Goal: Task Accomplishment & Management: Manage account settings

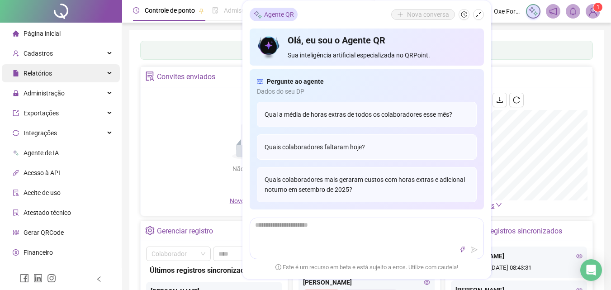
click at [65, 75] on div "Relatórios" at bounding box center [61, 73] width 118 height 18
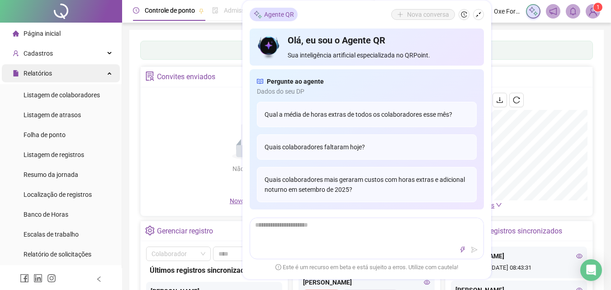
click at [68, 72] on div "Relatórios" at bounding box center [61, 73] width 118 height 18
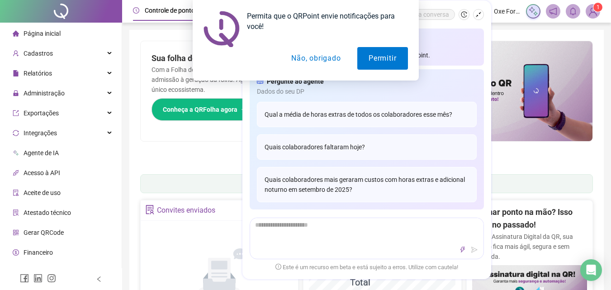
click at [319, 60] on button "Não, obrigado" at bounding box center [316, 58] width 72 height 23
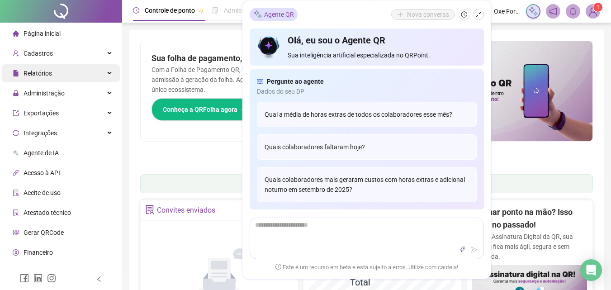
click at [68, 73] on div "Relatórios" at bounding box center [61, 73] width 118 height 18
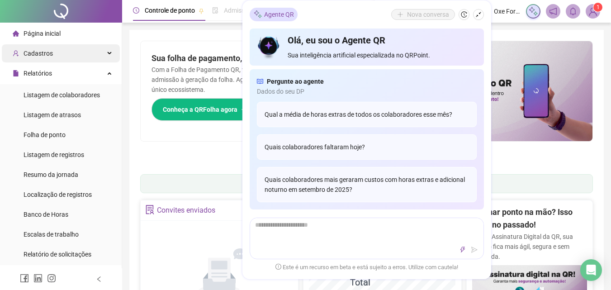
click at [70, 57] on div "Cadastros" at bounding box center [61, 53] width 118 height 18
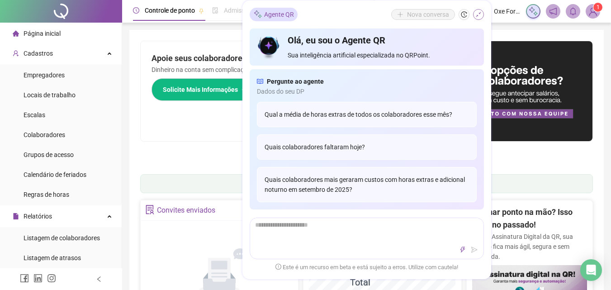
click at [476, 16] on icon "shrink" at bounding box center [478, 14] width 6 height 6
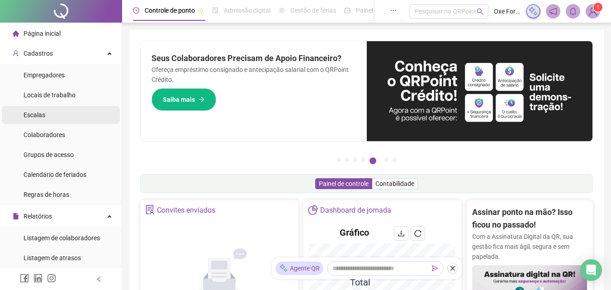
click at [55, 115] on li "Escalas" at bounding box center [61, 115] width 118 height 18
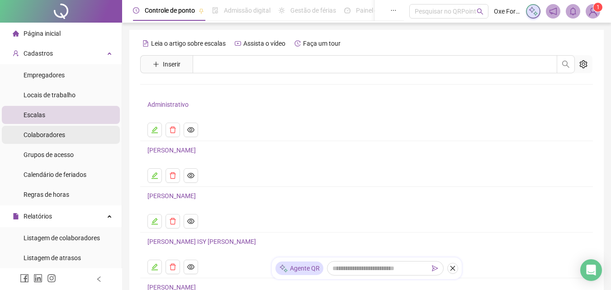
click at [61, 134] on span "Colaboradores" at bounding box center [45, 134] width 42 height 7
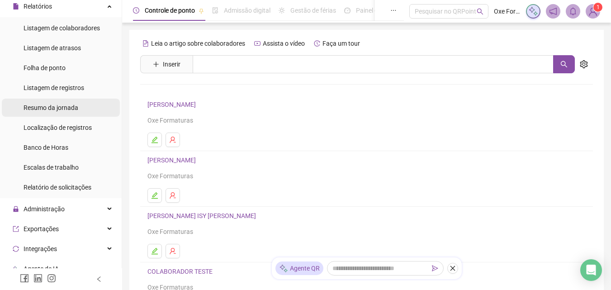
scroll to position [226, 0]
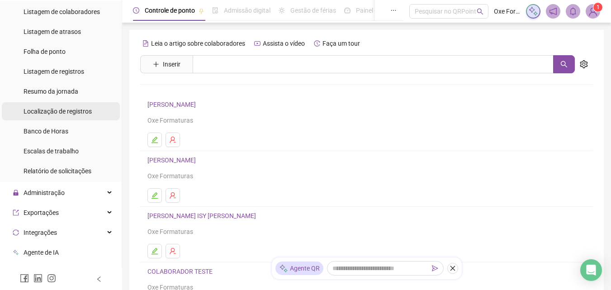
click at [60, 115] on span "Localização de registros" at bounding box center [58, 111] width 68 height 7
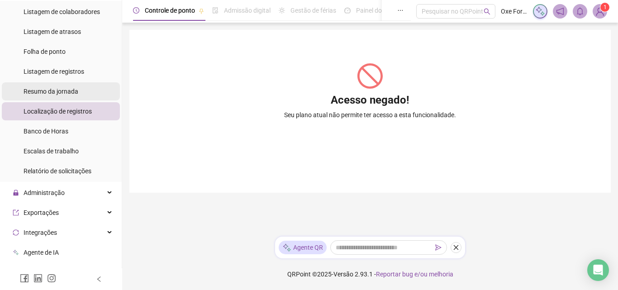
click at [62, 90] on span "Resumo da jornada" at bounding box center [51, 91] width 55 height 7
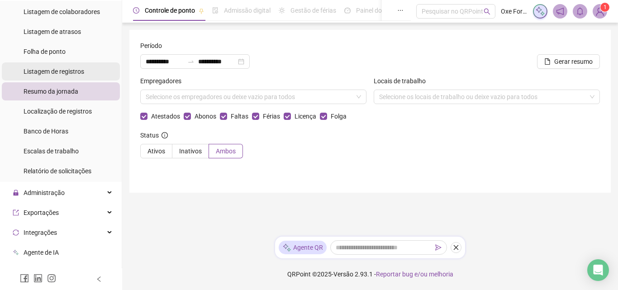
click at [60, 71] on span "Listagem de registros" at bounding box center [54, 71] width 61 height 7
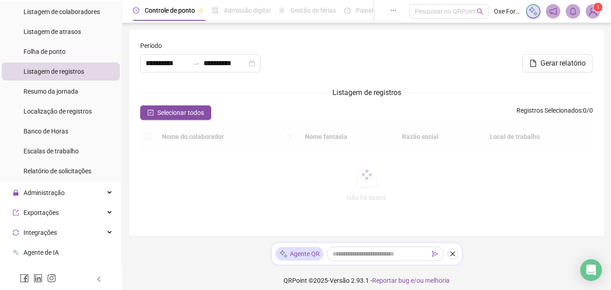
type input "**********"
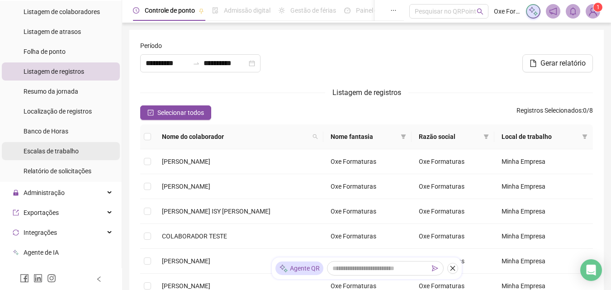
click at [56, 147] on span "Escalas de trabalho" at bounding box center [51, 150] width 55 height 7
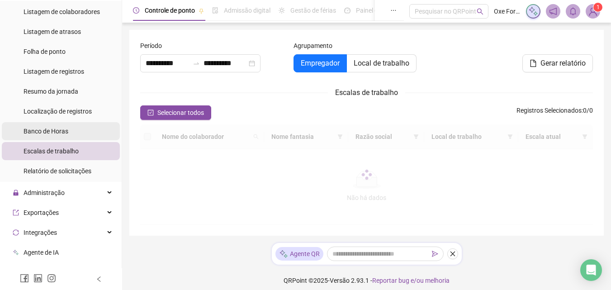
type input "**********"
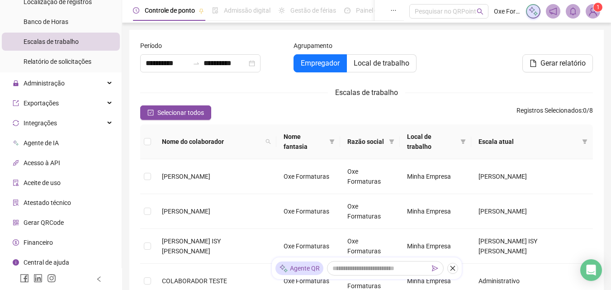
scroll to position [339, 0]
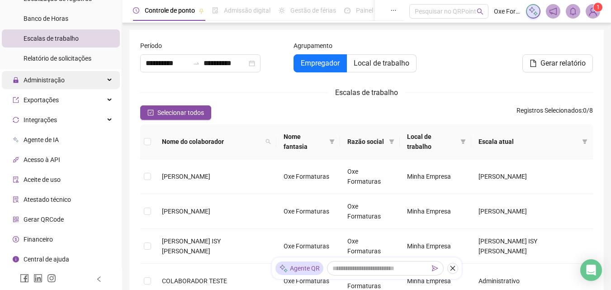
click at [89, 84] on div "Administração" at bounding box center [61, 80] width 118 height 18
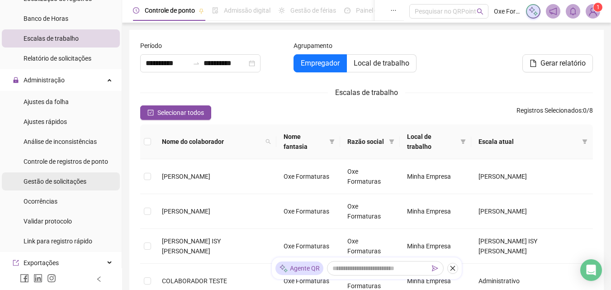
click at [67, 183] on span "Gestão de solicitações" at bounding box center [55, 181] width 63 height 7
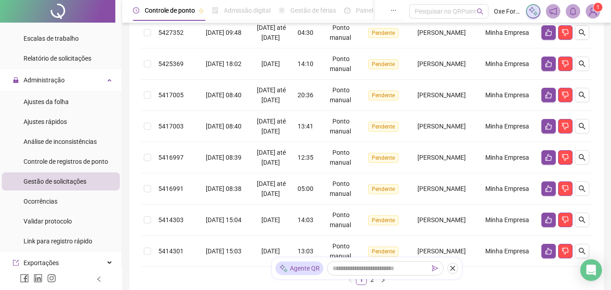
scroll to position [271, 0]
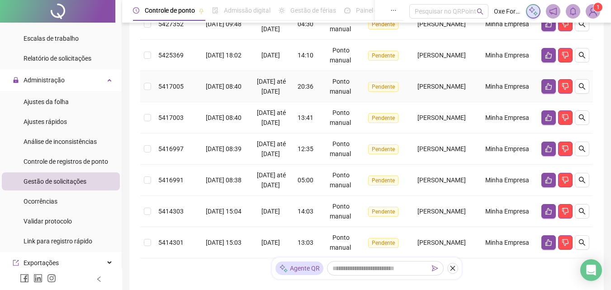
click at [233, 102] on td "16/09/2025 08:40" at bounding box center [223, 86] width 49 height 31
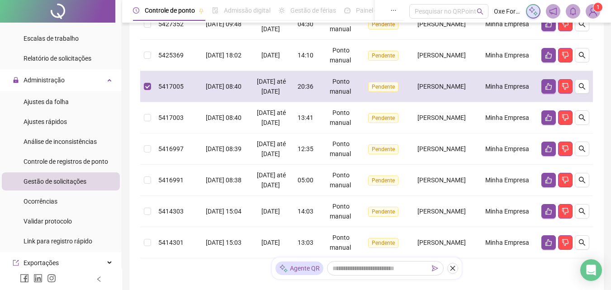
click at [252, 96] on div "15/09/2025 até 16/09/2025" at bounding box center [271, 86] width 38 height 20
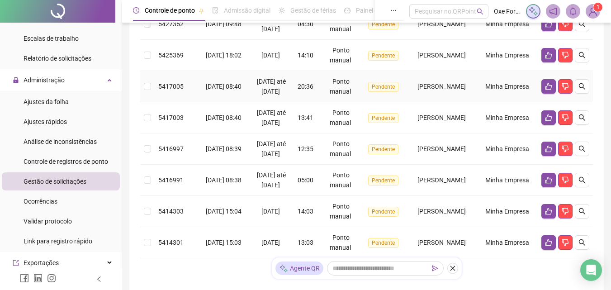
click at [272, 96] on div "15/09/2025 até 16/09/2025" at bounding box center [271, 86] width 38 height 20
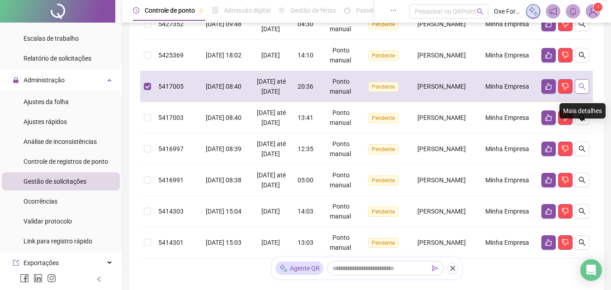
click at [577, 94] on button "button" at bounding box center [582, 86] width 14 height 14
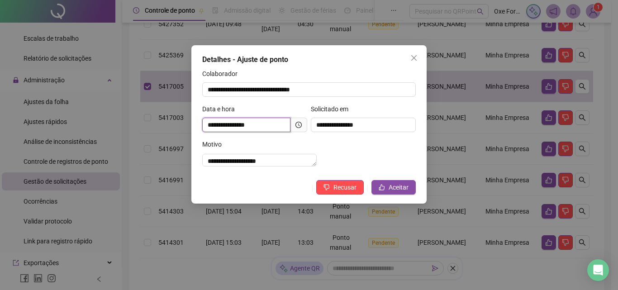
click at [271, 124] on input "**********" at bounding box center [246, 125] width 88 height 14
click at [296, 127] on icon "clock-circle" at bounding box center [298, 125] width 6 height 6
click at [393, 195] on button "Aceitar" at bounding box center [393, 187] width 44 height 14
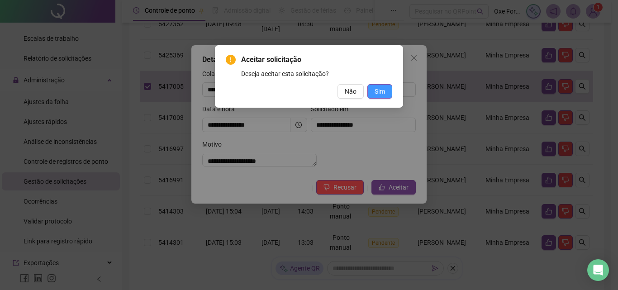
click at [382, 91] on span "Sim" at bounding box center [380, 91] width 10 height 10
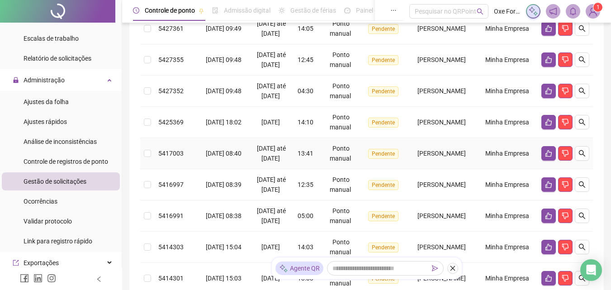
scroll to position [226, 0]
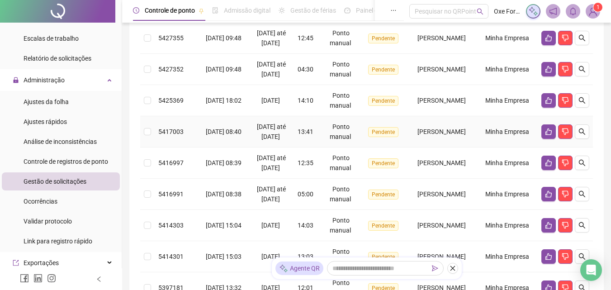
click at [435, 147] on td "ANTONIO AUGUSTO DONATO SOUZA MARQUES" at bounding box center [442, 131] width 70 height 31
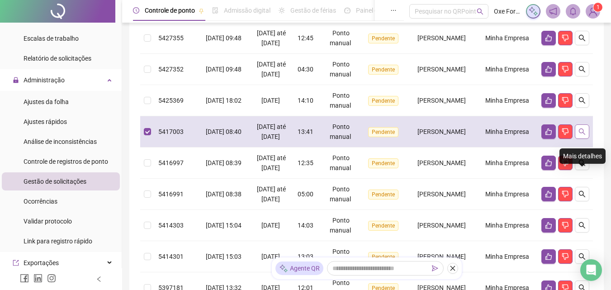
click at [581, 135] on icon "search" at bounding box center [582, 131] width 7 height 7
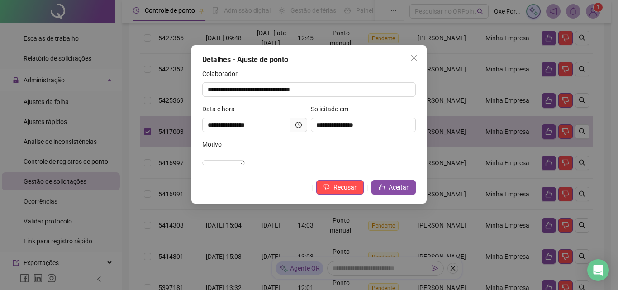
click at [280, 150] on div "Motivo" at bounding box center [309, 146] width 214 height 14
click at [273, 140] on div "Motivo" at bounding box center [309, 146] width 214 height 14
click at [416, 59] on icon "close" at bounding box center [413, 57] width 7 height 7
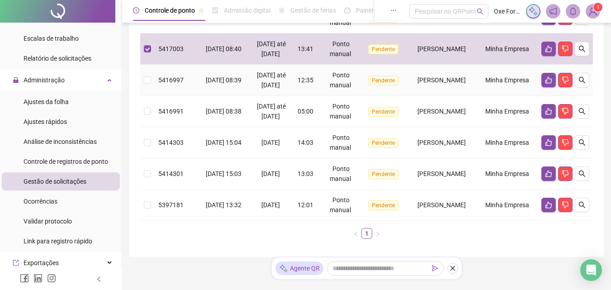
scroll to position [317, 0]
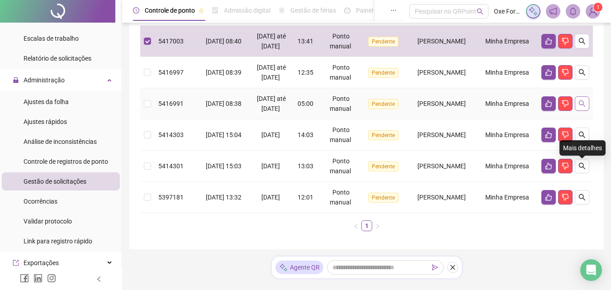
click at [579, 107] on icon "search" at bounding box center [582, 103] width 7 height 7
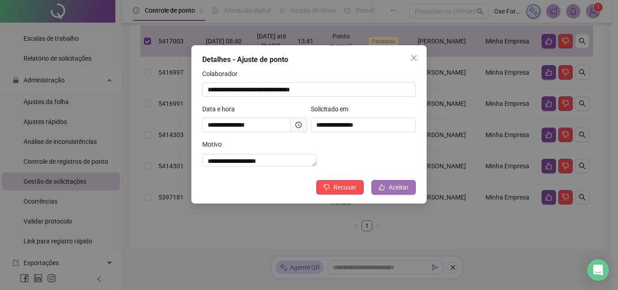
click at [400, 192] on span "Aceitar" at bounding box center [399, 187] width 20 height 10
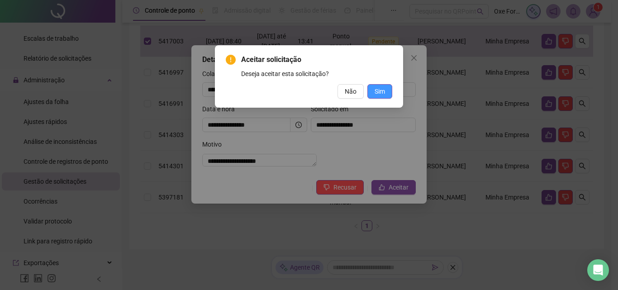
click at [379, 93] on span "Sim" at bounding box center [380, 91] width 10 height 10
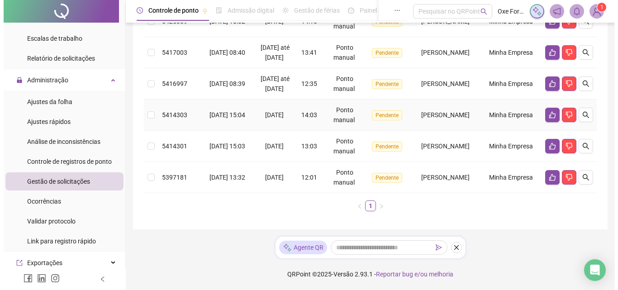
scroll to position [271, 0]
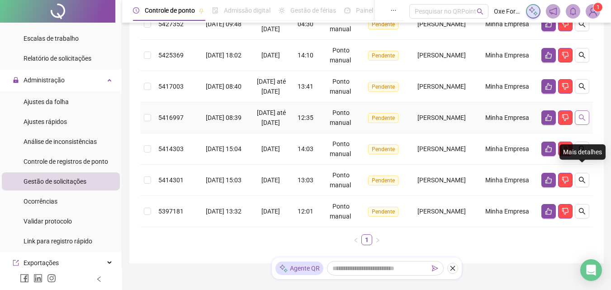
click at [585, 121] on icon "search" at bounding box center [582, 117] width 7 height 7
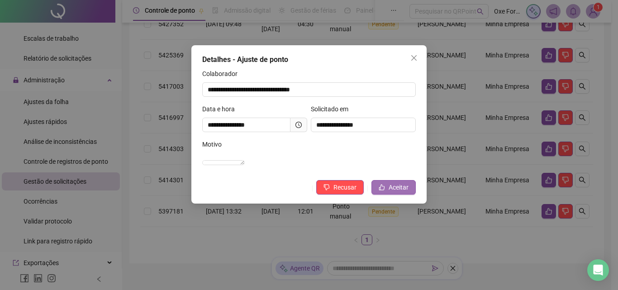
click at [394, 192] on span "Aceitar" at bounding box center [399, 187] width 20 height 10
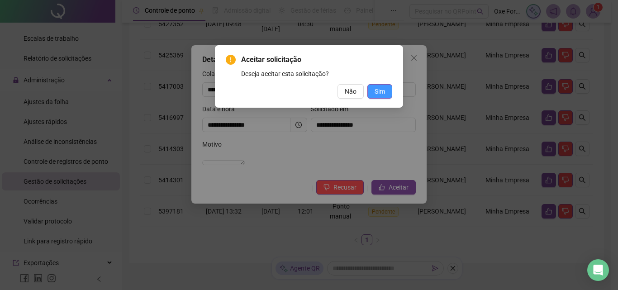
click at [378, 91] on span "Sim" at bounding box center [380, 91] width 10 height 10
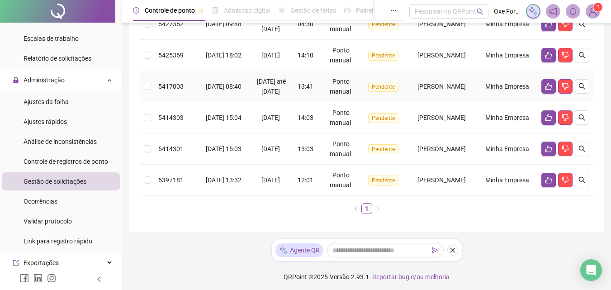
click at [276, 96] on div "15/09/2025 até 16/09/2025" at bounding box center [271, 86] width 38 height 20
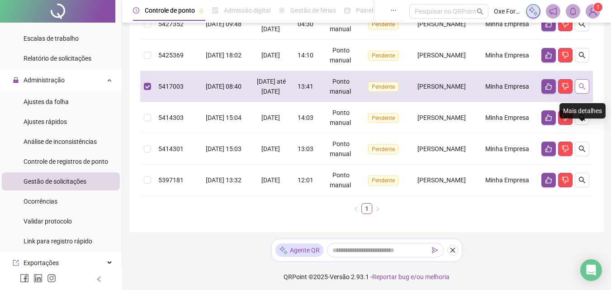
click at [577, 94] on button "button" at bounding box center [582, 86] width 14 height 14
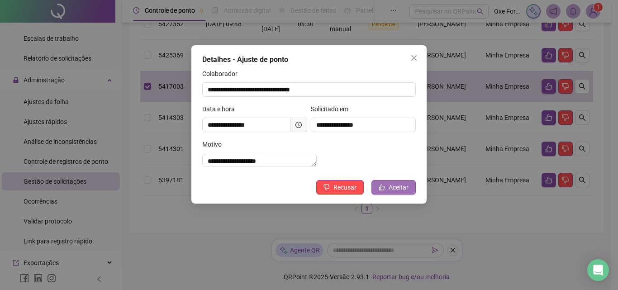
click at [397, 192] on span "Aceitar" at bounding box center [399, 187] width 20 height 10
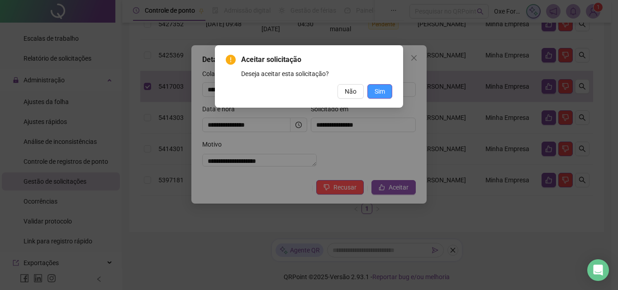
click at [379, 94] on span "Sim" at bounding box center [380, 91] width 10 height 10
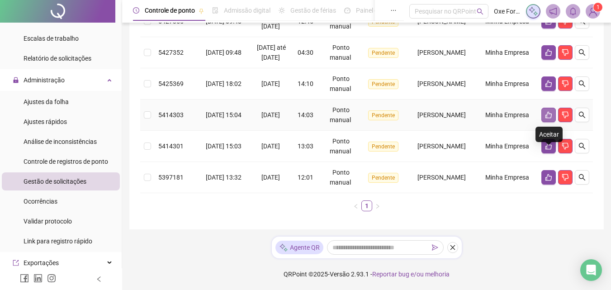
click at [549, 119] on icon "like" at bounding box center [548, 114] width 7 height 7
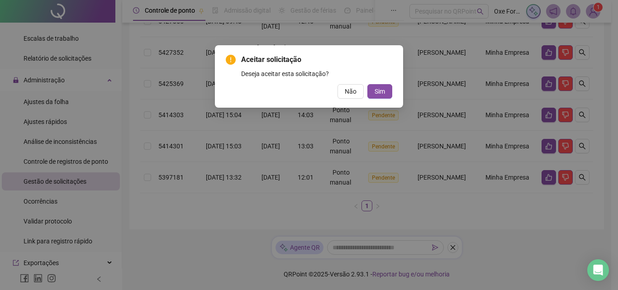
drag, startPoint x: 383, startPoint y: 94, endPoint x: 416, endPoint y: 100, distance: 33.5
click at [383, 94] on span "Sim" at bounding box center [380, 91] width 10 height 10
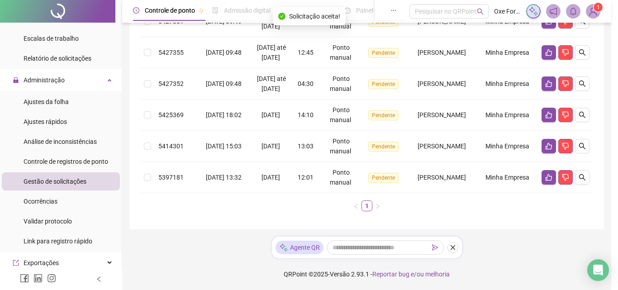
scroll to position [252, 0]
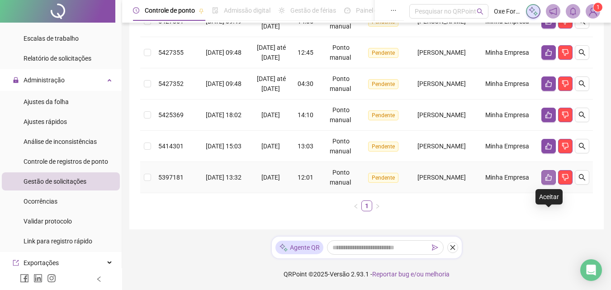
click at [549, 179] on icon "like" at bounding box center [548, 177] width 7 height 7
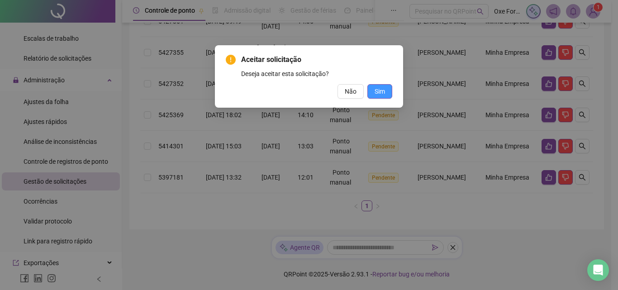
click at [384, 94] on span "Sim" at bounding box center [380, 91] width 10 height 10
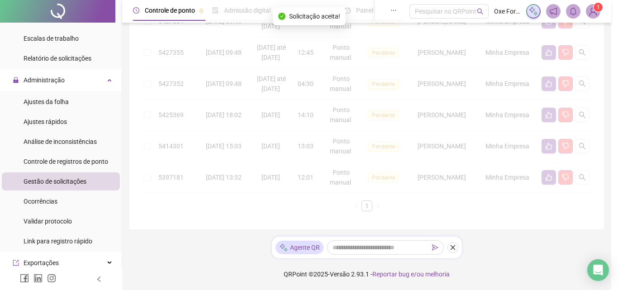
scroll to position [220, 0]
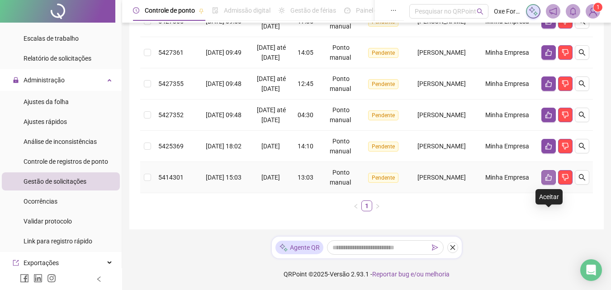
click at [546, 180] on icon "like" at bounding box center [549, 177] width 6 height 7
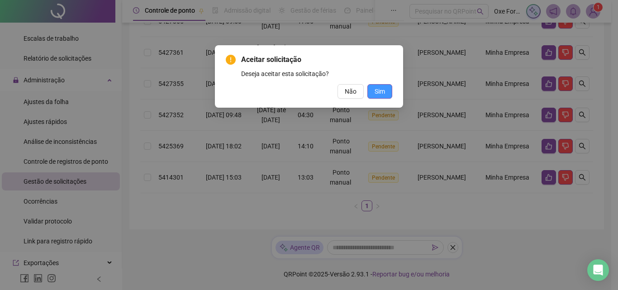
click at [385, 93] on button "Sim" at bounding box center [379, 91] width 25 height 14
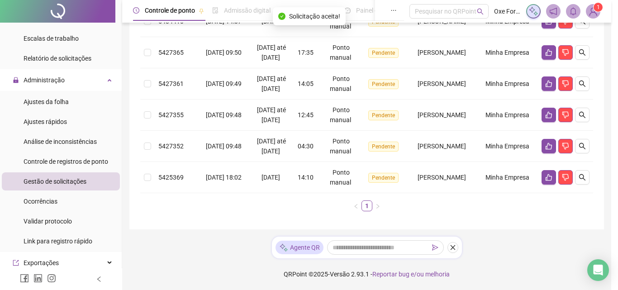
scroll to position [189, 0]
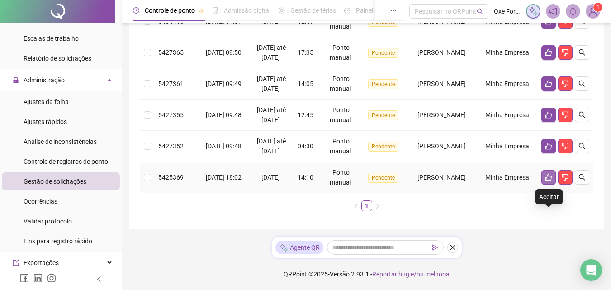
click at [551, 181] on button "button" at bounding box center [549, 177] width 14 height 14
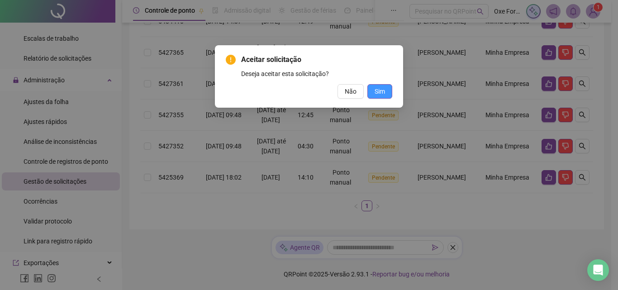
click at [380, 90] on span "Sim" at bounding box center [380, 91] width 10 height 10
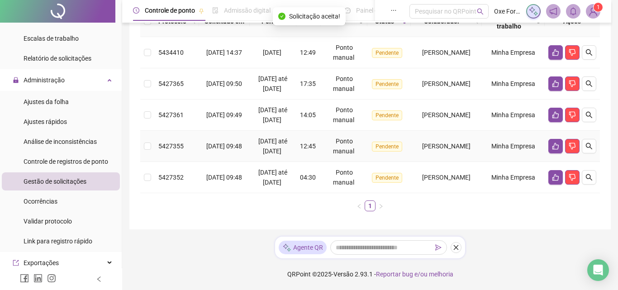
scroll to position [158, 0]
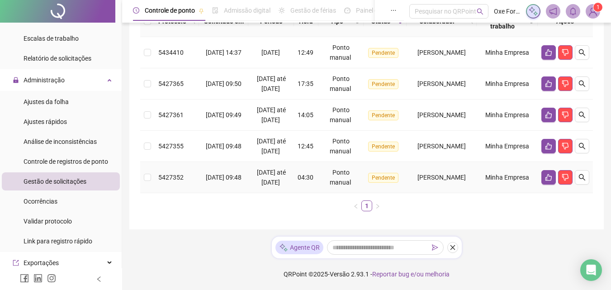
click at [288, 169] on div "15/09/2025 até 18/09/2025" at bounding box center [271, 177] width 38 height 20
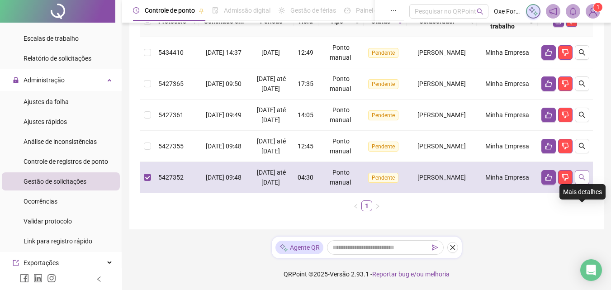
click at [580, 174] on icon "search" at bounding box center [582, 177] width 6 height 6
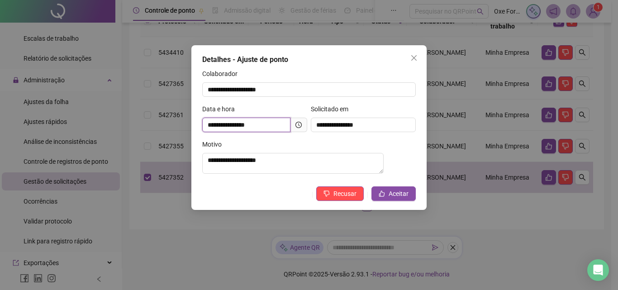
click at [273, 127] on input "**********" at bounding box center [246, 125] width 88 height 14
click at [271, 126] on input "**********" at bounding box center [246, 125] width 88 height 14
click at [304, 128] on span at bounding box center [298, 125] width 17 height 14
click at [302, 126] on span at bounding box center [298, 125] width 17 height 14
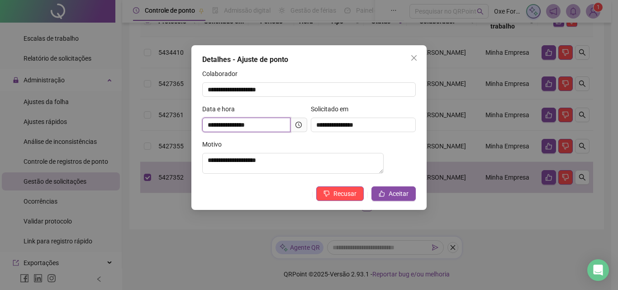
click at [280, 125] on input "**********" at bounding box center [246, 125] width 88 height 14
click at [279, 125] on input "**********" at bounding box center [246, 125] width 88 height 14
click at [394, 210] on div "**********" at bounding box center [308, 127] width 235 height 165
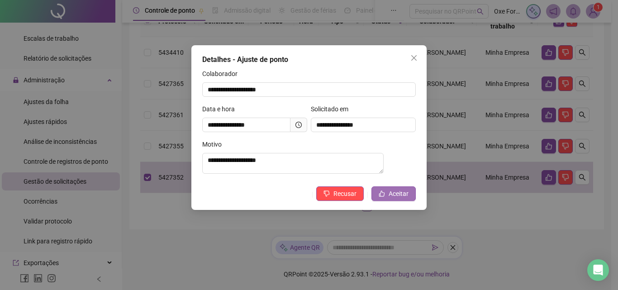
click at [394, 201] on button "Aceitar" at bounding box center [393, 193] width 44 height 14
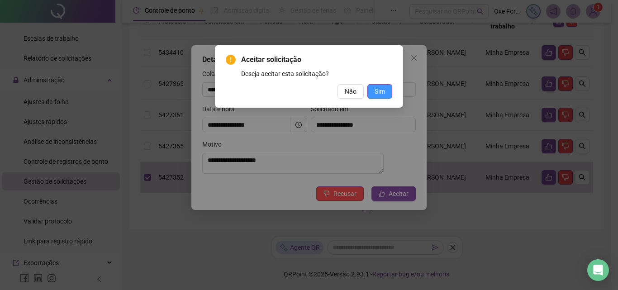
click at [380, 90] on span "Sim" at bounding box center [380, 91] width 10 height 10
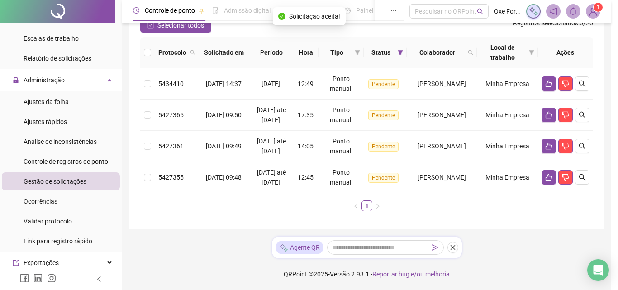
scroll to position [117, 0]
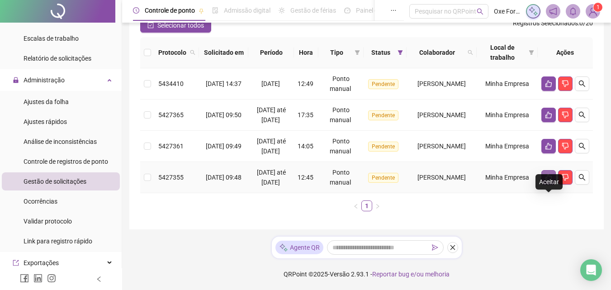
click at [545, 174] on icon "like" at bounding box center [548, 177] width 7 height 7
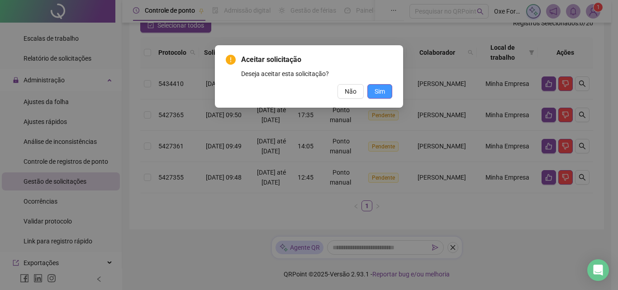
click at [388, 93] on button "Sim" at bounding box center [379, 91] width 25 height 14
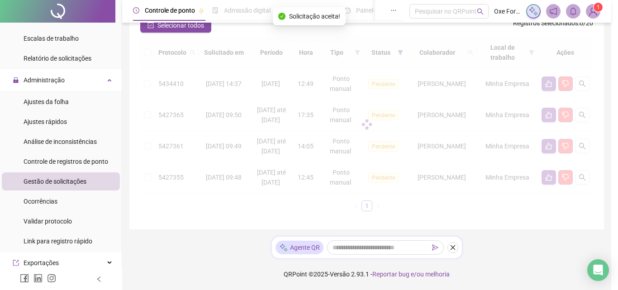
scroll to position [76, 0]
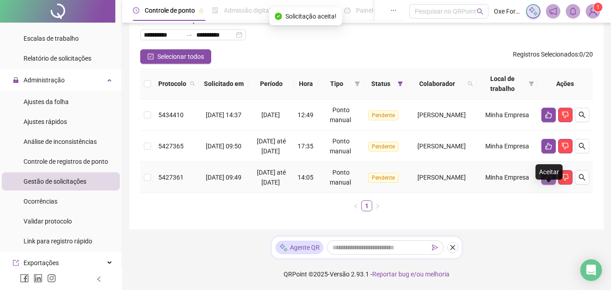
click at [545, 174] on icon "like" at bounding box center [548, 177] width 7 height 7
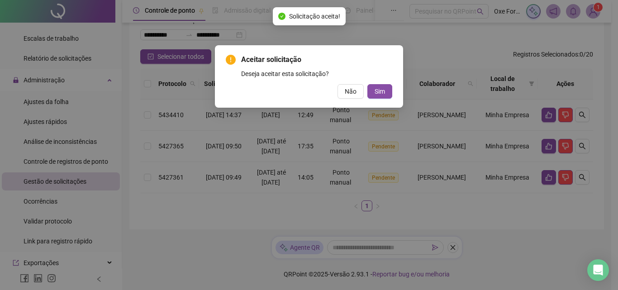
drag, startPoint x: 379, startPoint y: 93, endPoint x: 411, endPoint y: 106, distance: 34.7
click at [380, 93] on span "Sim" at bounding box center [380, 91] width 10 height 10
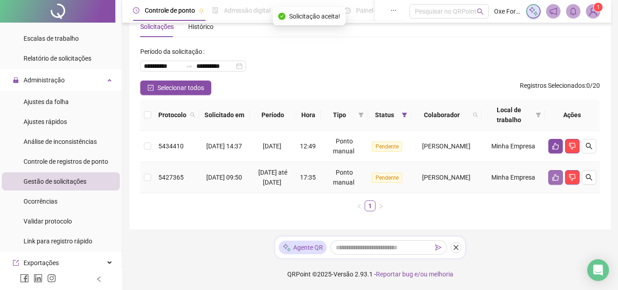
scroll to position [34, 0]
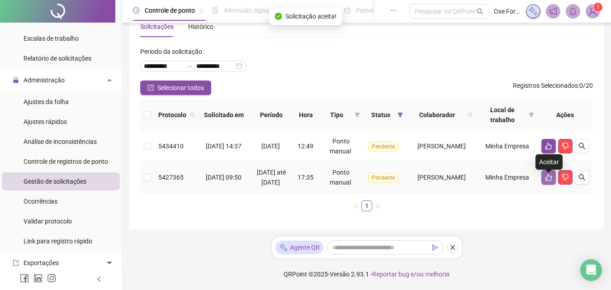
click at [548, 174] on icon "like" at bounding box center [548, 177] width 7 height 7
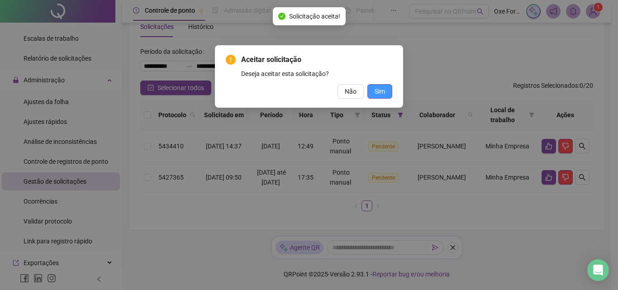
click at [387, 96] on button "Sim" at bounding box center [379, 91] width 25 height 14
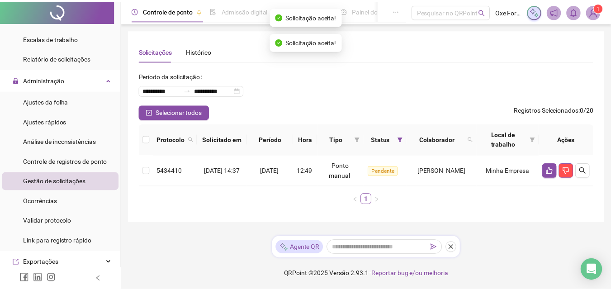
scroll to position [0, 0]
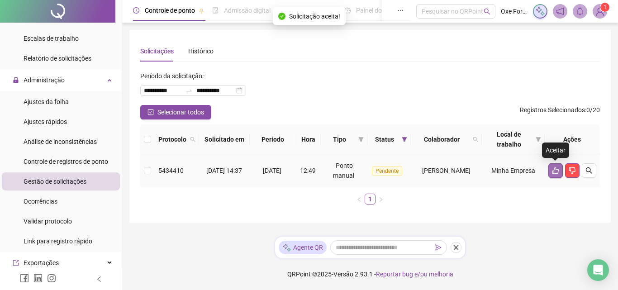
click at [552, 167] on icon "like" at bounding box center [555, 170] width 7 height 7
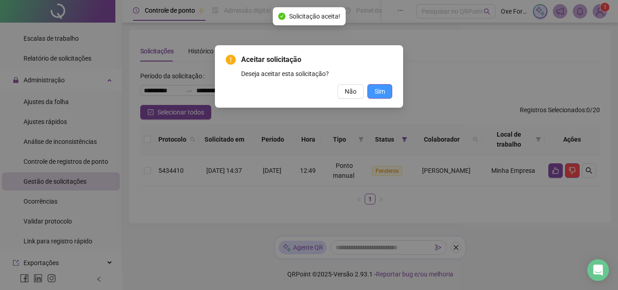
click at [383, 95] on span "Sim" at bounding box center [380, 91] width 10 height 10
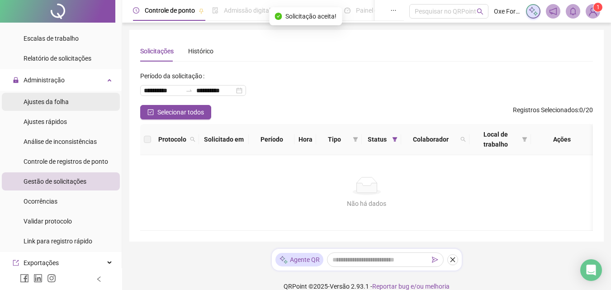
click at [53, 105] on span "Ajustes da folha" at bounding box center [46, 101] width 45 height 7
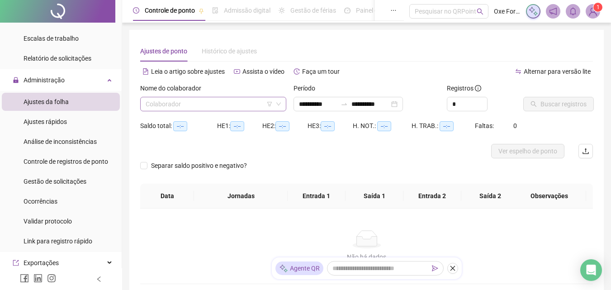
type input "**********"
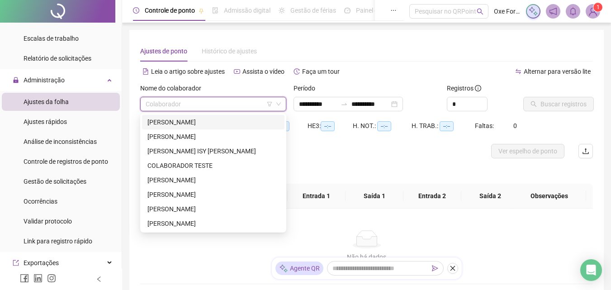
click at [181, 104] on input "search" at bounding box center [209, 104] width 127 height 14
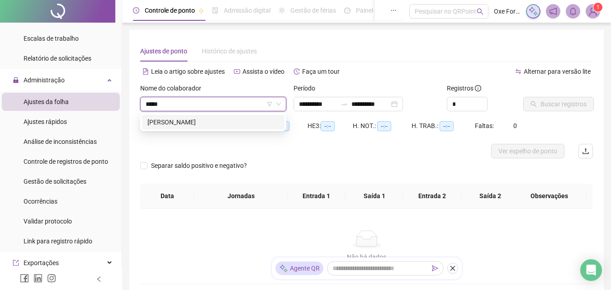
type input "******"
click at [209, 121] on div "ANTONIO AUGUSTO DONATO SOUZA MARQUES" at bounding box center [213, 122] width 132 height 10
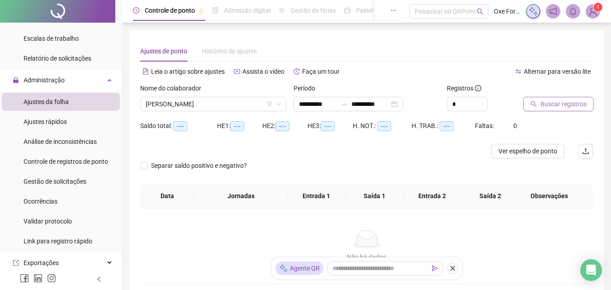
click at [549, 100] on span "Buscar registros" at bounding box center [564, 104] width 46 height 10
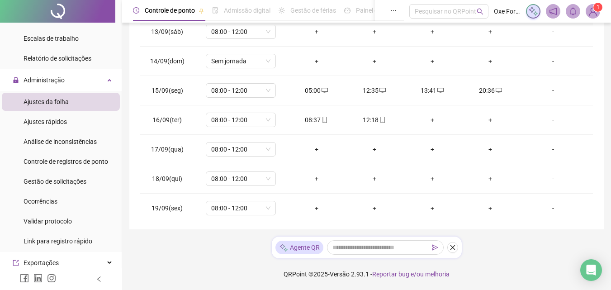
scroll to position [362, 0]
click at [313, 89] on div "05:00" at bounding box center [316, 90] width 43 height 10
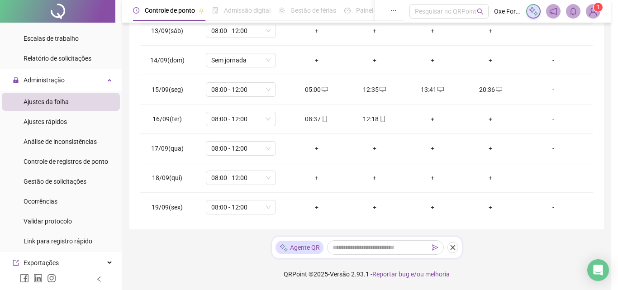
type input "**********"
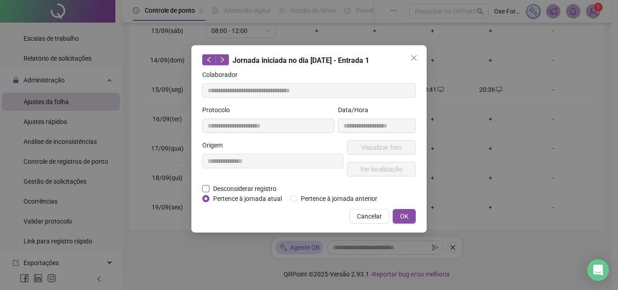
click at [231, 191] on span "Desconsiderar registro" at bounding box center [244, 189] width 71 height 10
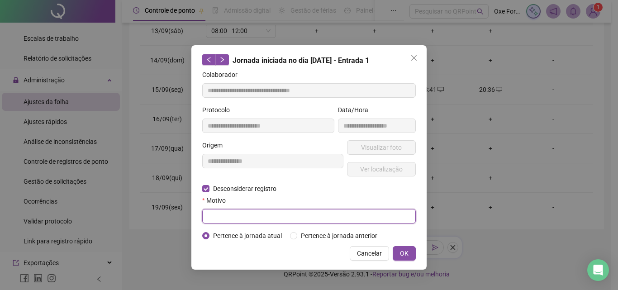
click at [227, 211] on input "text" at bounding box center [309, 216] width 214 height 14
type input "******"
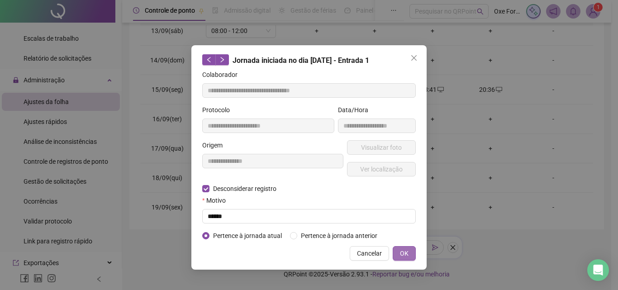
click at [410, 255] on button "OK" at bounding box center [404, 253] width 23 height 14
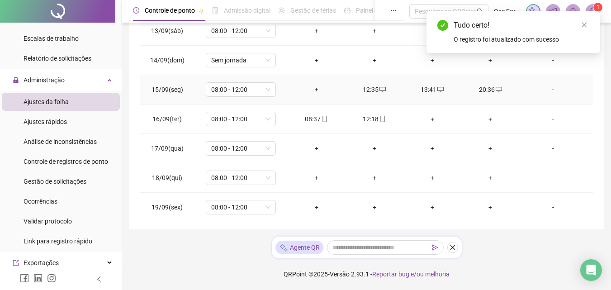
click at [314, 89] on div "+" at bounding box center [316, 90] width 43 height 10
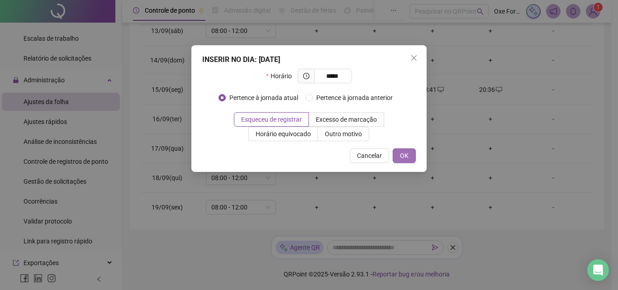
type input "*****"
click at [405, 158] on span "OK" at bounding box center [404, 156] width 9 height 10
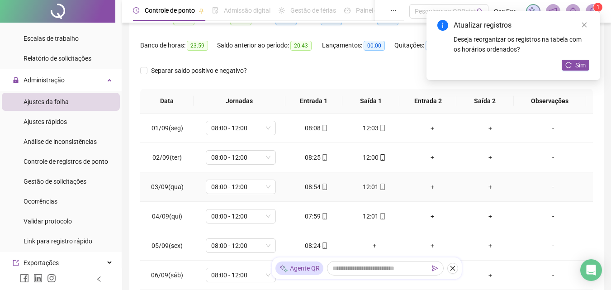
scroll to position [104, 0]
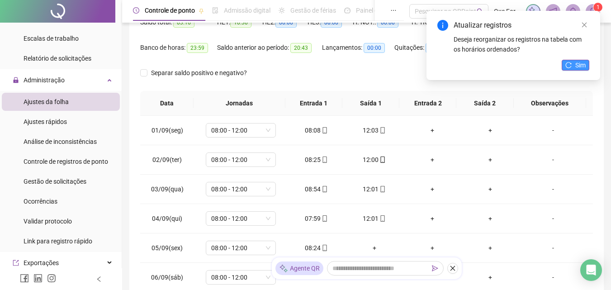
click at [569, 65] on icon "reload" at bounding box center [569, 65] width 6 height 6
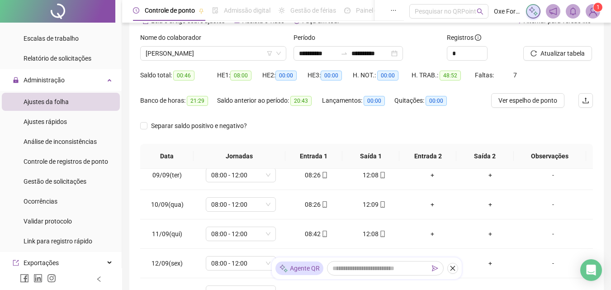
scroll to position [0, 0]
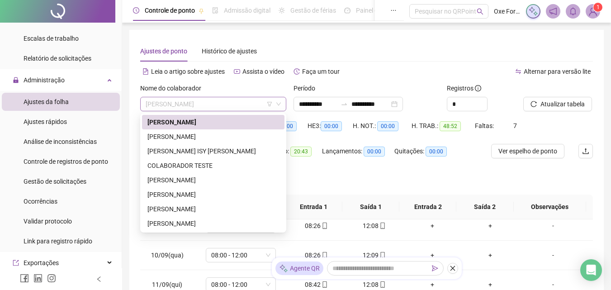
click at [216, 103] on span "ANTONIO AUGUSTO DONATO SOUZA MARQUES" at bounding box center [213, 104] width 135 height 14
click at [187, 179] on div "DANILO ARAUJO SOARES" at bounding box center [213, 180] width 132 height 10
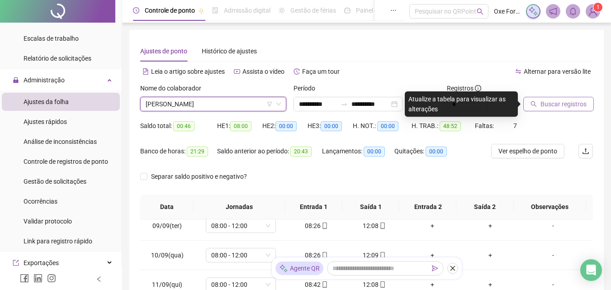
click at [554, 106] on span "Buscar registros" at bounding box center [564, 104] width 46 height 10
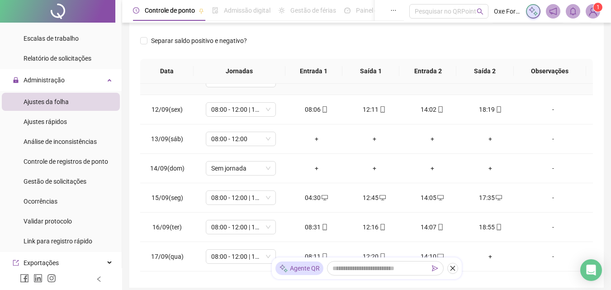
scroll to position [334, 0]
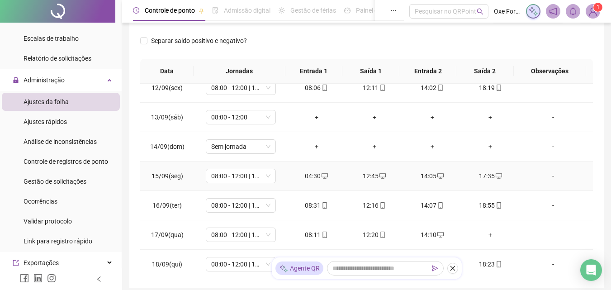
click at [309, 176] on div "04:30" at bounding box center [316, 176] width 43 height 10
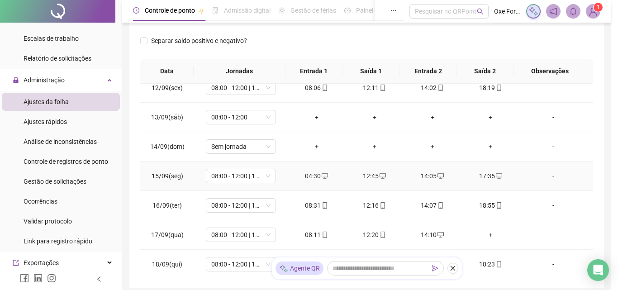
type input "**********"
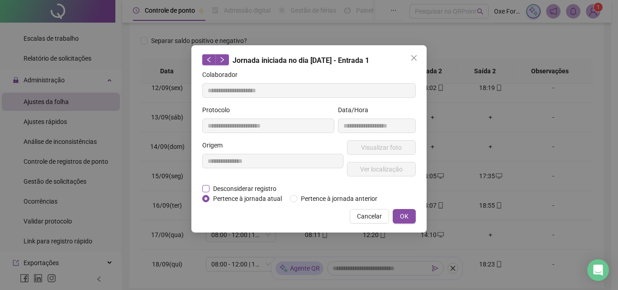
click at [233, 187] on span "Desconsiderar registro" at bounding box center [244, 189] width 71 height 10
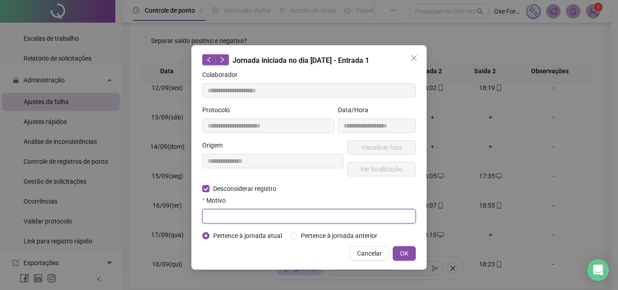
click at [296, 217] on input "text" at bounding box center [309, 216] width 214 height 14
type input "******"
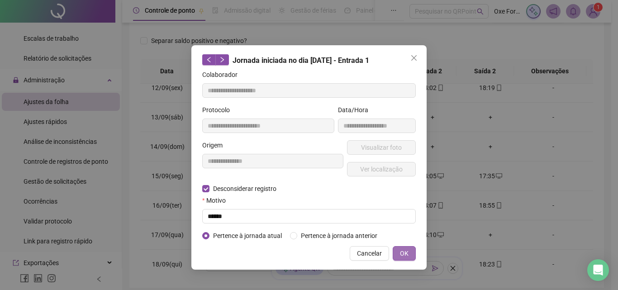
click at [410, 253] on button "OK" at bounding box center [404, 253] width 23 height 14
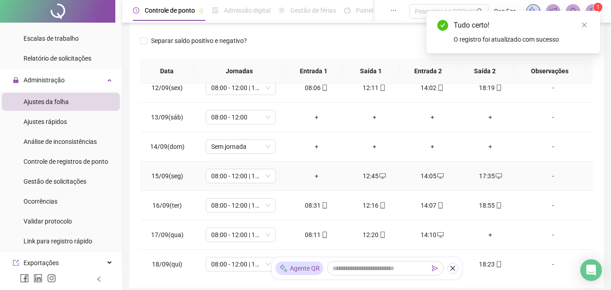
click at [315, 178] on div "+" at bounding box center [316, 176] width 43 height 10
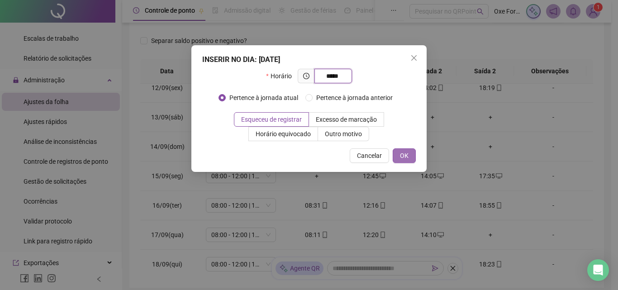
type input "*****"
click at [403, 158] on span "OK" at bounding box center [404, 156] width 9 height 10
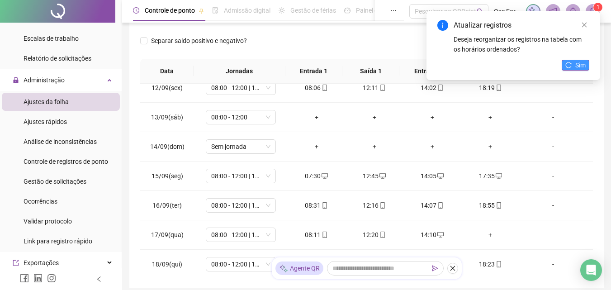
click at [577, 65] on span "Sim" at bounding box center [580, 65] width 10 height 10
